Goal: Task Accomplishment & Management: Manage account settings

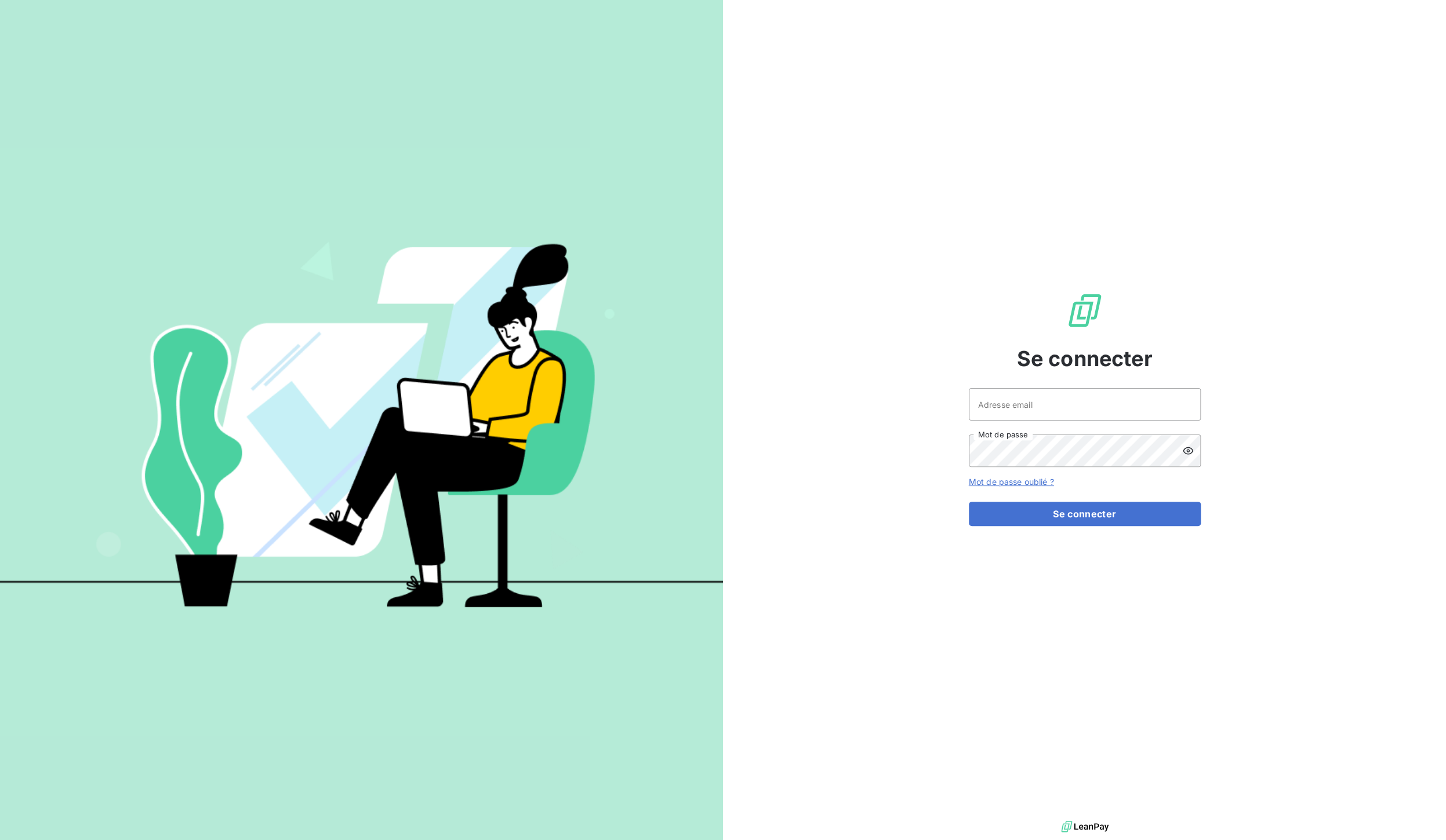
click at [1075, 829] on img at bounding box center [1085, 827] width 48 height 18
